Goal: Find specific page/section: Find specific page/section

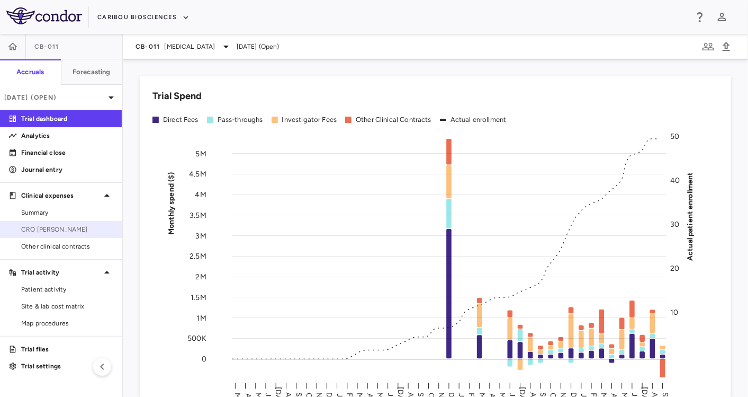
click at [67, 222] on link "CRO [PERSON_NAME]" at bounding box center [61, 229] width 122 height 16
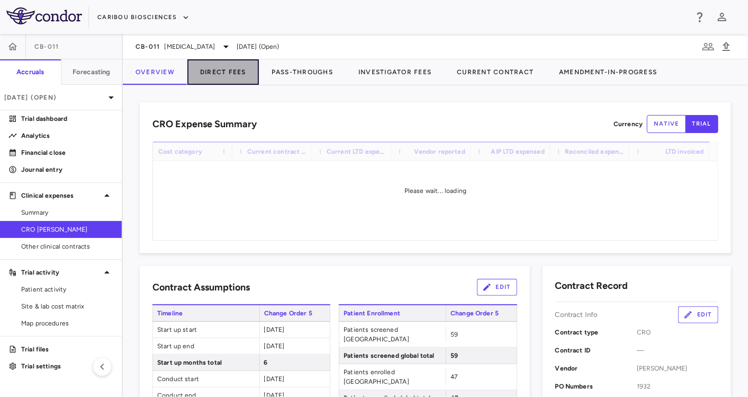
click at [233, 72] on button "Direct Fees" at bounding box center [222, 71] width 71 height 25
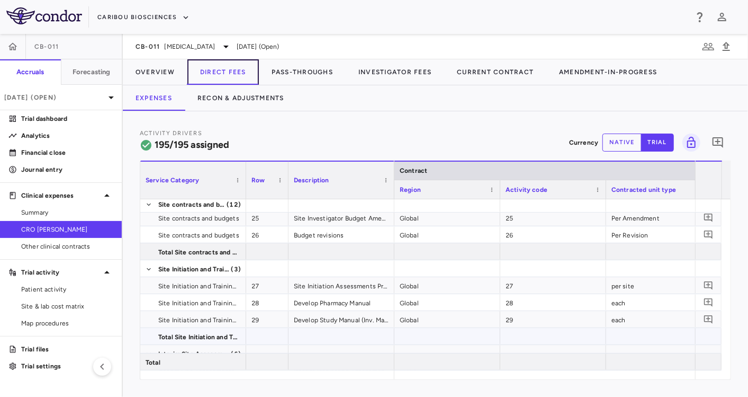
scroll to position [614, 0]
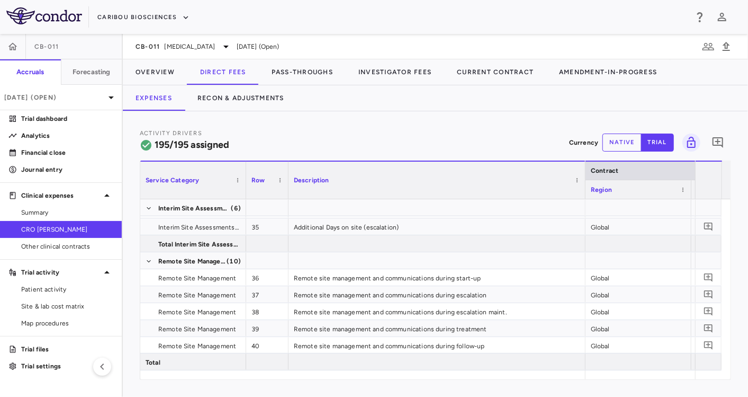
drag, startPoint x: 392, startPoint y: 172, endPoint x: 584, endPoint y: 188, distance: 191.8
click at [584, 188] on div at bounding box center [585, 180] width 4 height 37
click at [96, 104] on div "[DATE] (Open)" at bounding box center [61, 97] width 122 height 25
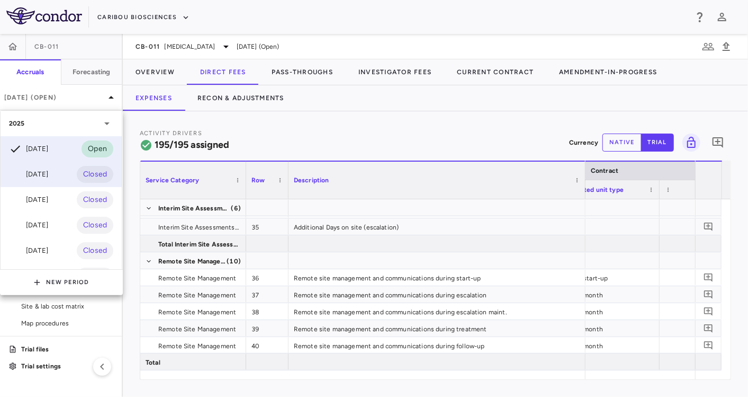
click at [59, 182] on div "[DATE] Closed" at bounding box center [61, 174] width 121 height 25
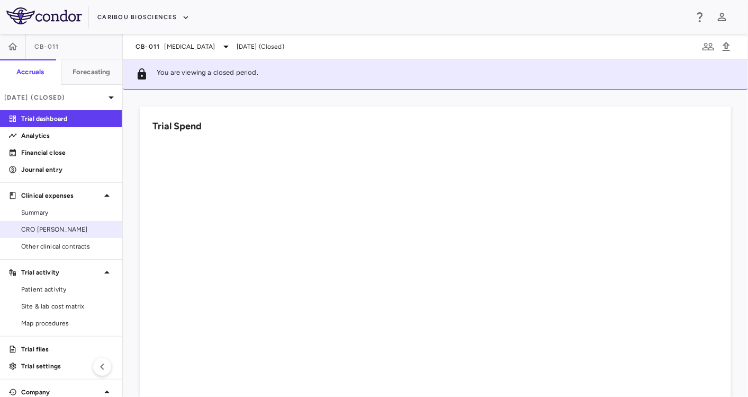
click at [55, 221] on link "CRO [PERSON_NAME]" at bounding box center [61, 229] width 122 height 16
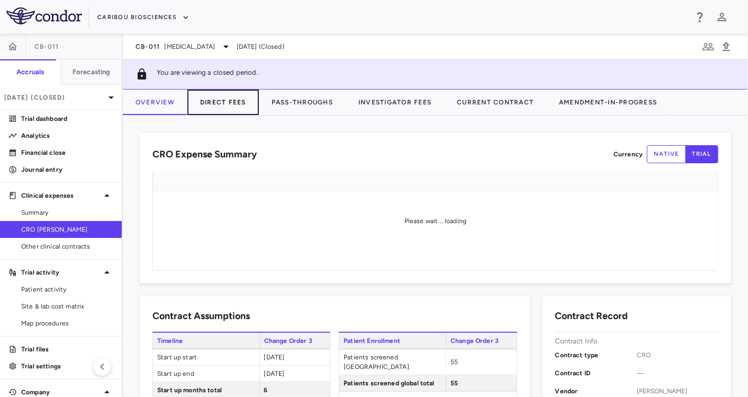
click at [221, 104] on button "Direct Fees" at bounding box center [222, 101] width 71 height 25
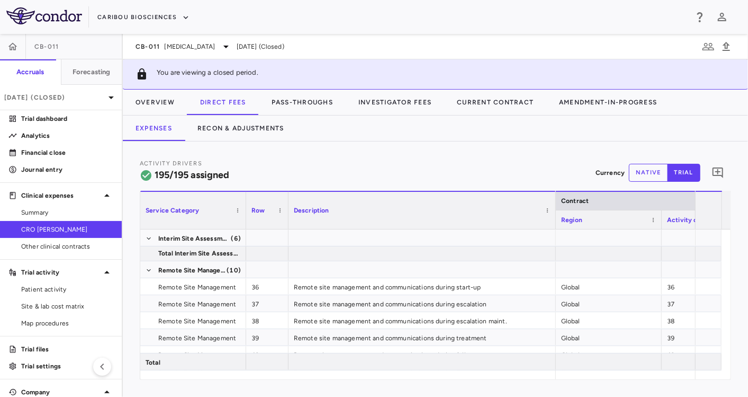
drag, startPoint x: 392, startPoint y: 200, endPoint x: 553, endPoint y: 222, distance: 163.0
click at [553, 222] on div at bounding box center [555, 210] width 4 height 37
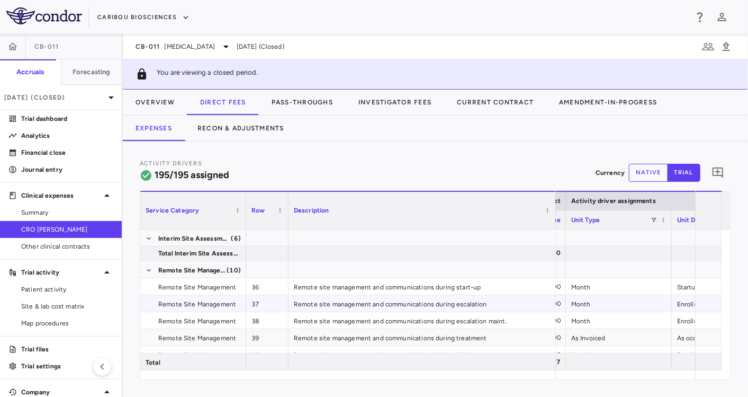
scroll to position [0, 632]
